Goal: Information Seeking & Learning: Learn about a topic

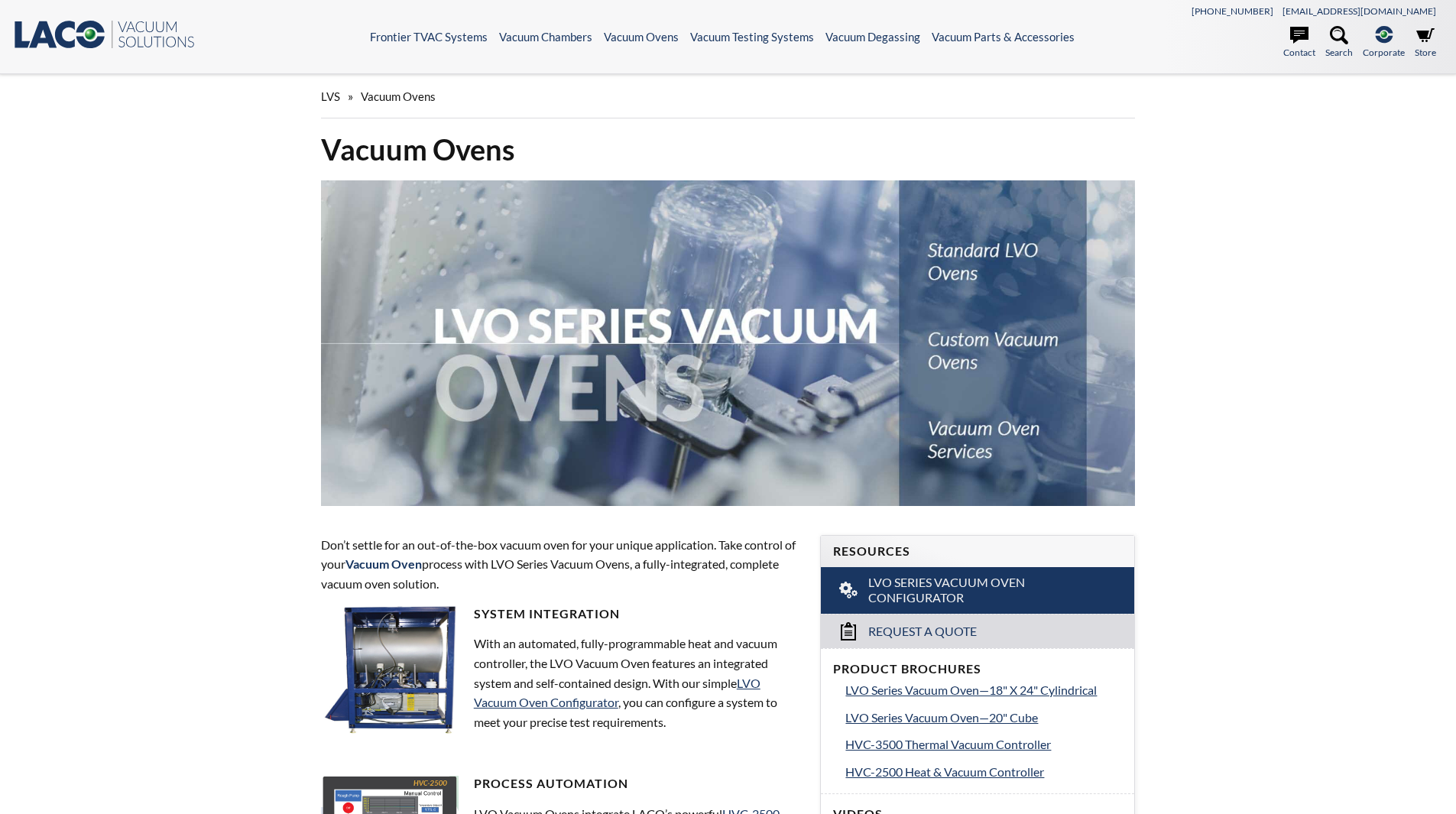
select select "Language Translate Widget"
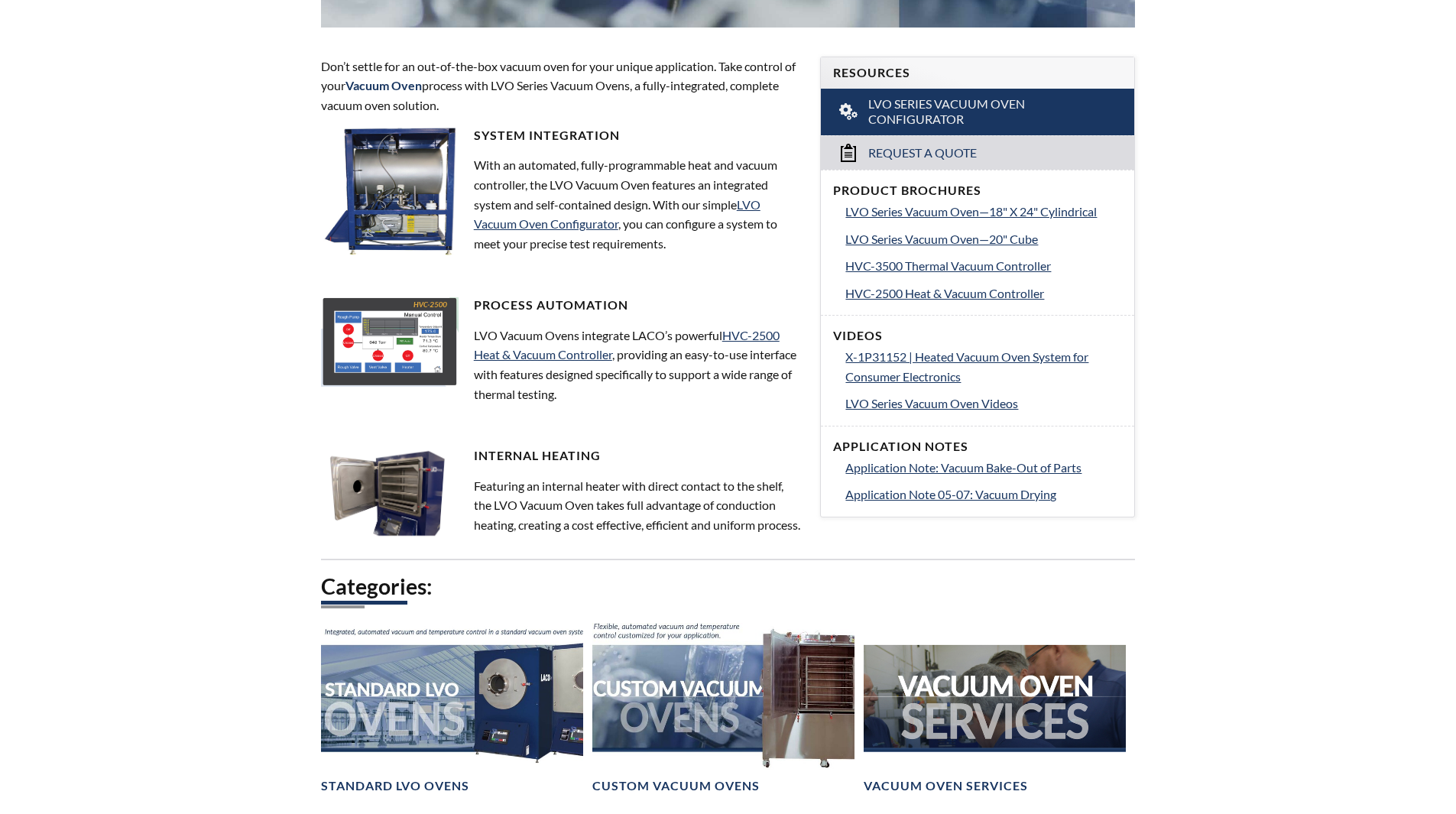
scroll to position [459, 0]
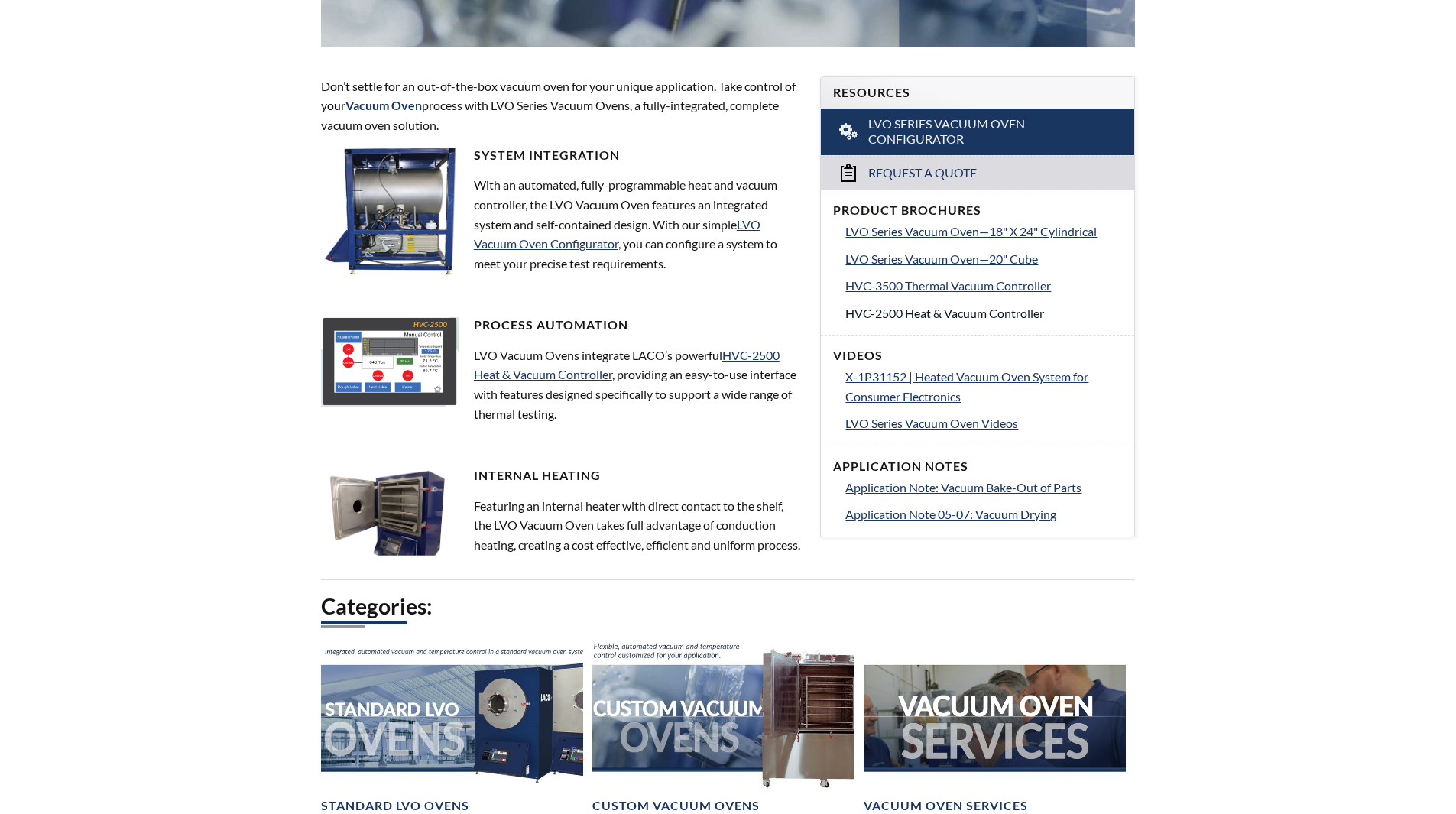
click at [896, 316] on span "HVC-2500 Heat & Vacuum Controller" at bounding box center [945, 313] width 199 height 14
click at [891, 423] on span "LVO Series Vacuum Oven Videos" at bounding box center [932, 423] width 173 height 14
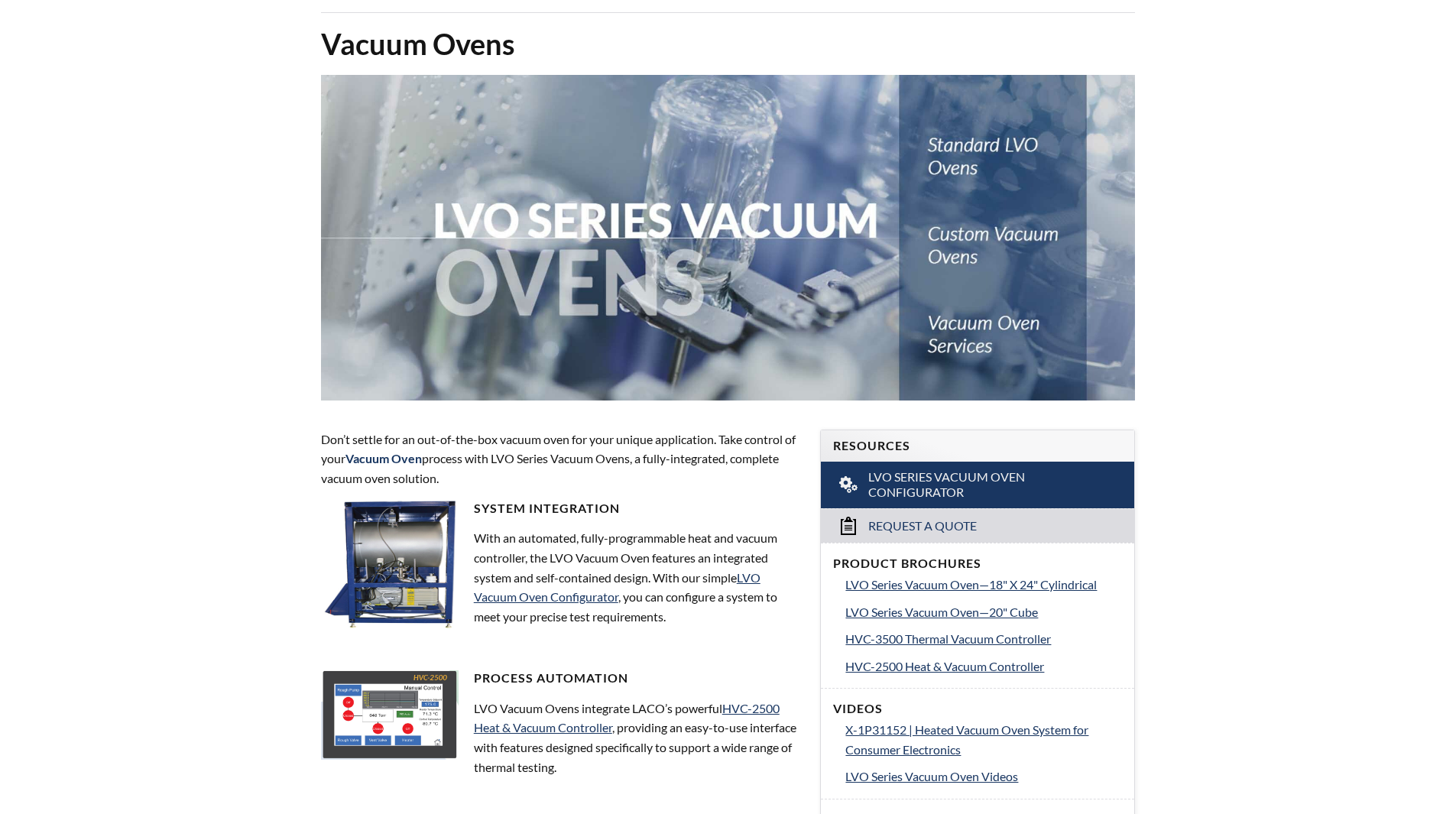
scroll to position [0, 0]
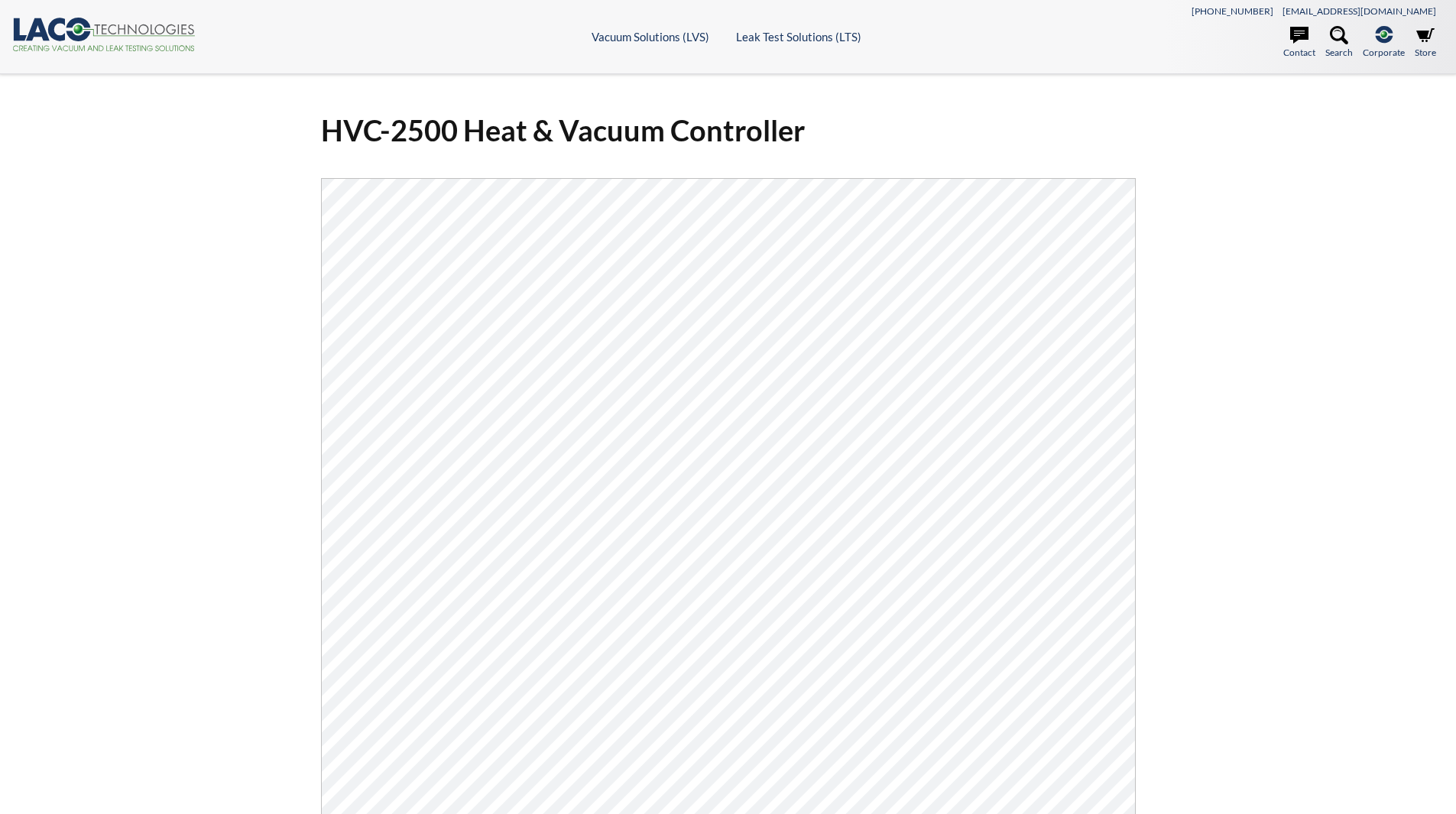
select select "Language Translate Widget"
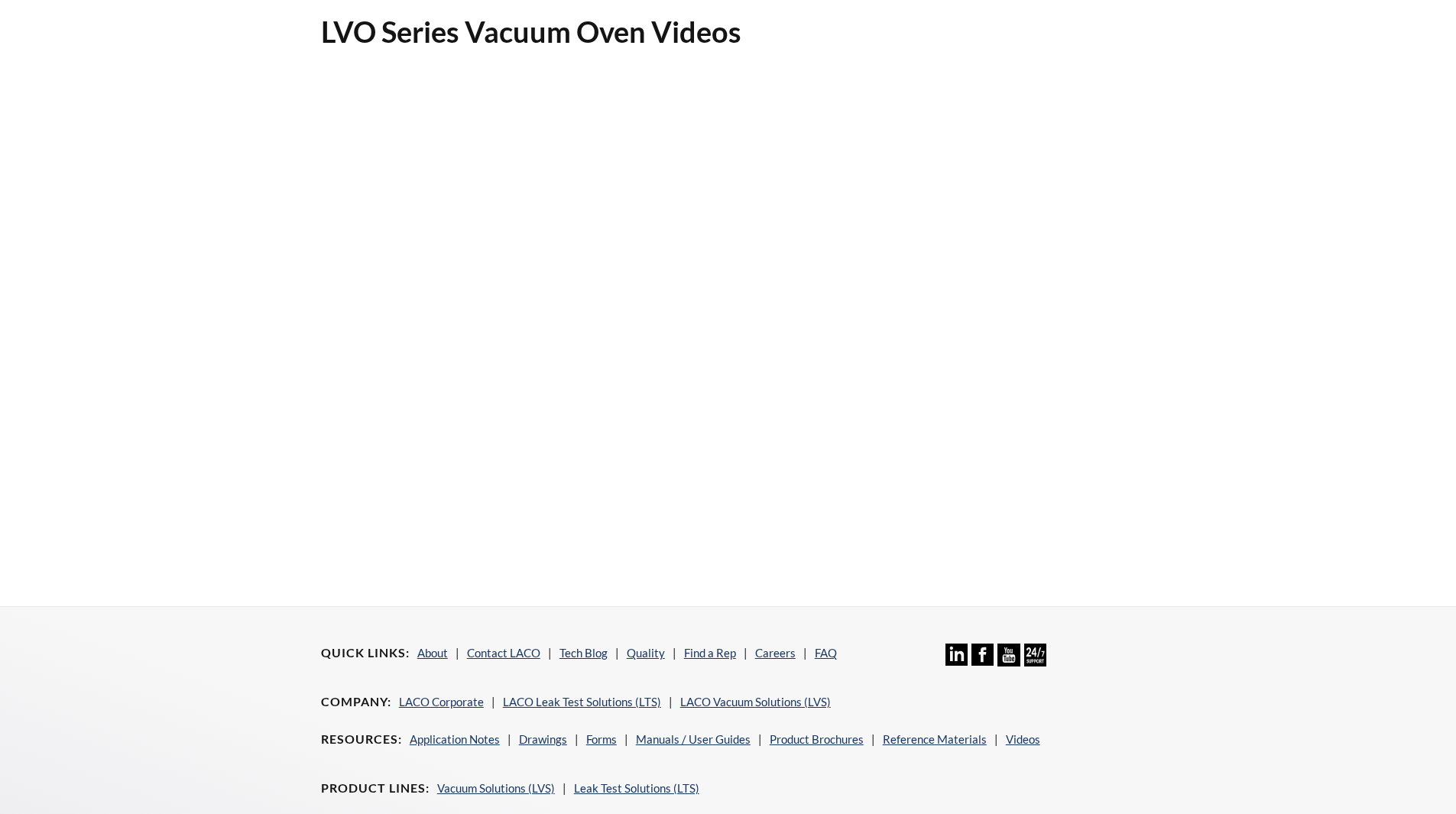
scroll to position [77, 0]
